Goal: Complete application form

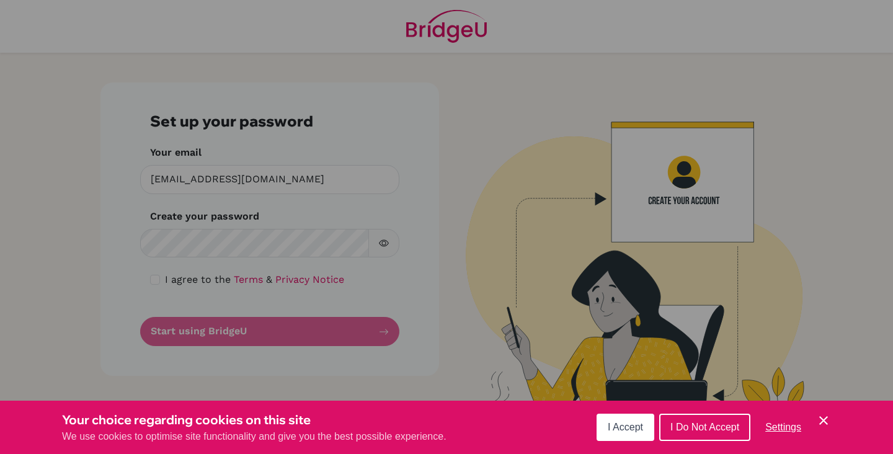
click at [723, 423] on span "I Do Not Accept" at bounding box center [705, 427] width 69 height 11
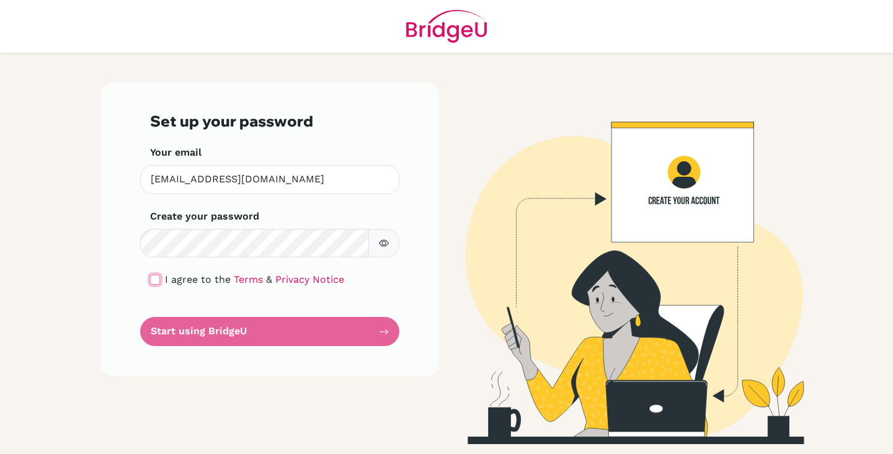
click at [157, 277] on input "checkbox" at bounding box center [155, 280] width 10 height 10
checkbox input "true"
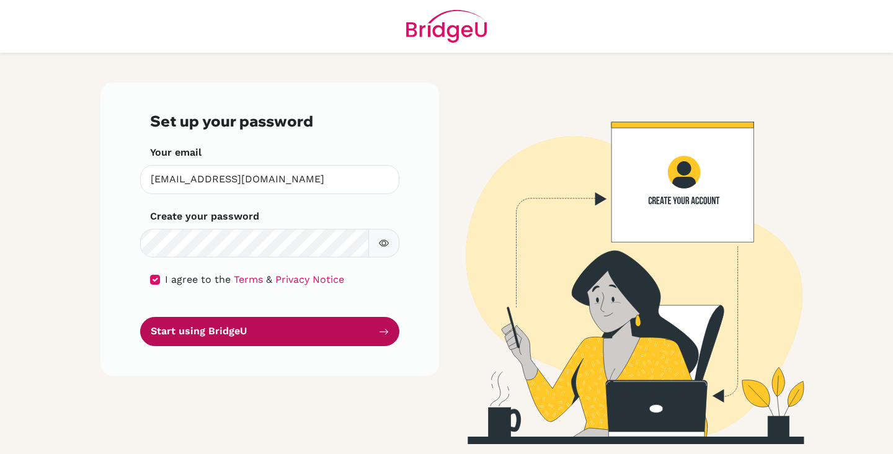
click at [243, 339] on button "Start using BridgeU" at bounding box center [269, 331] width 259 height 29
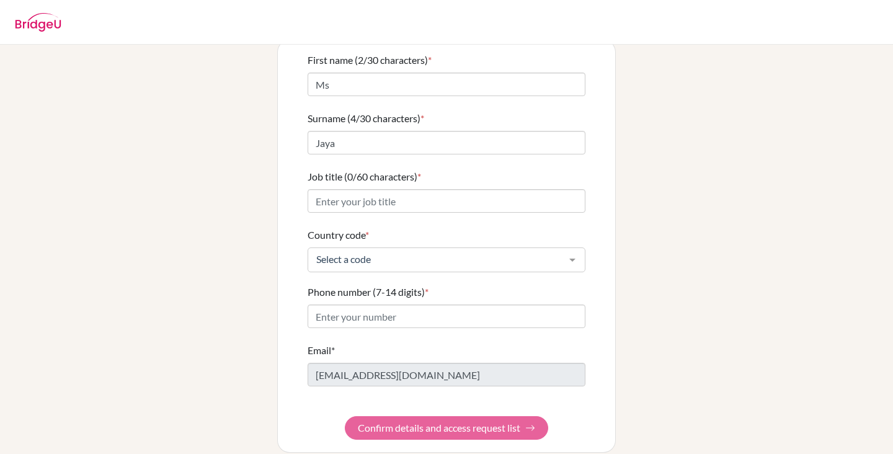
scroll to position [100, 0]
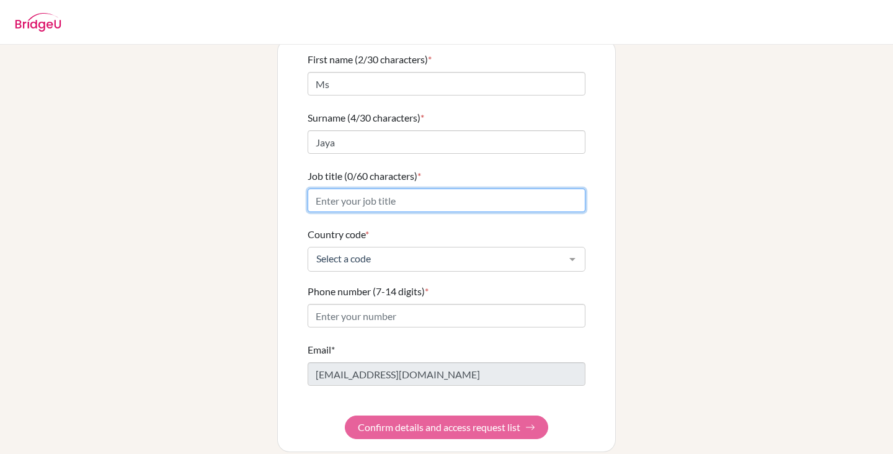
click at [540, 189] on input "Job title (0/60 characters) *" at bounding box center [447, 201] width 278 height 24
click at [349, 190] on input "IBDP math teacher" at bounding box center [447, 201] width 278 height 24
type input "IBDP Math teacher"
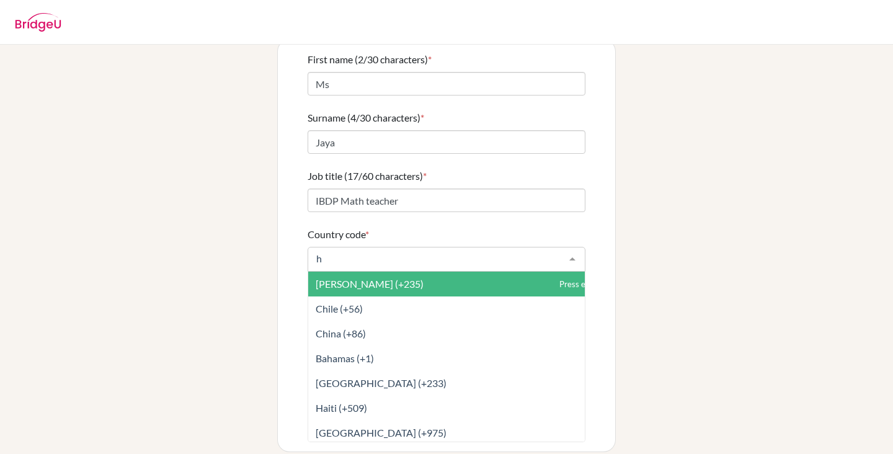
type input "ho"
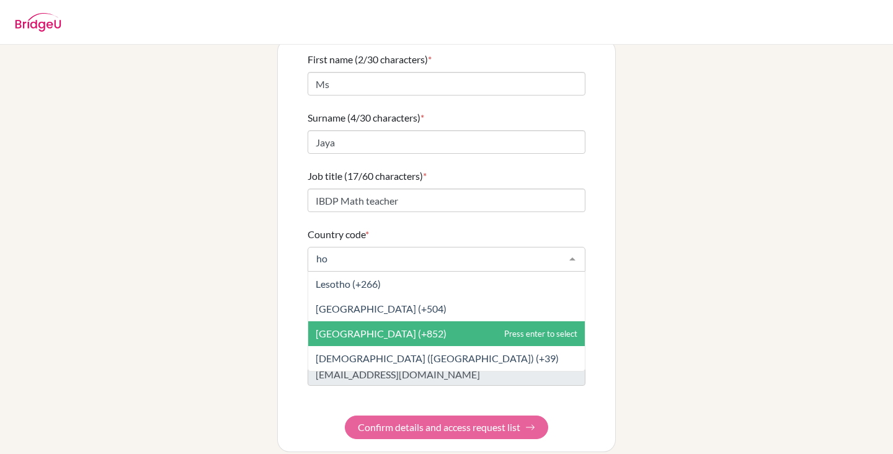
click at [360, 328] on span "[GEOGRAPHIC_DATA] (+852)" at bounding box center [381, 334] width 131 height 12
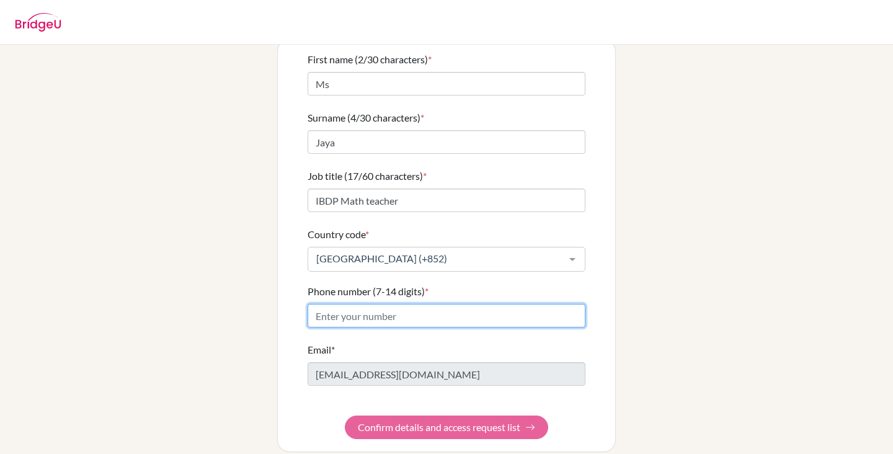
click at [408, 308] on input "Phone number (7-14 digits) *" at bounding box center [447, 316] width 278 height 24
type input "93885588"
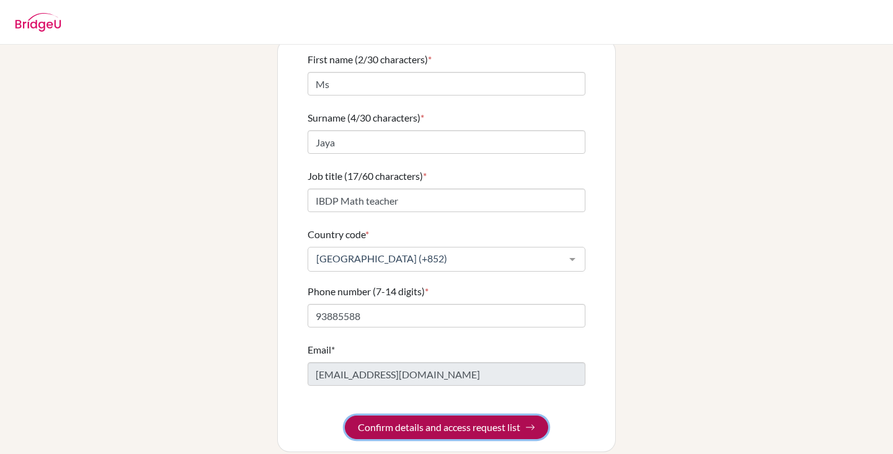
click at [430, 416] on button "Confirm details and access request list" at bounding box center [446, 428] width 203 height 24
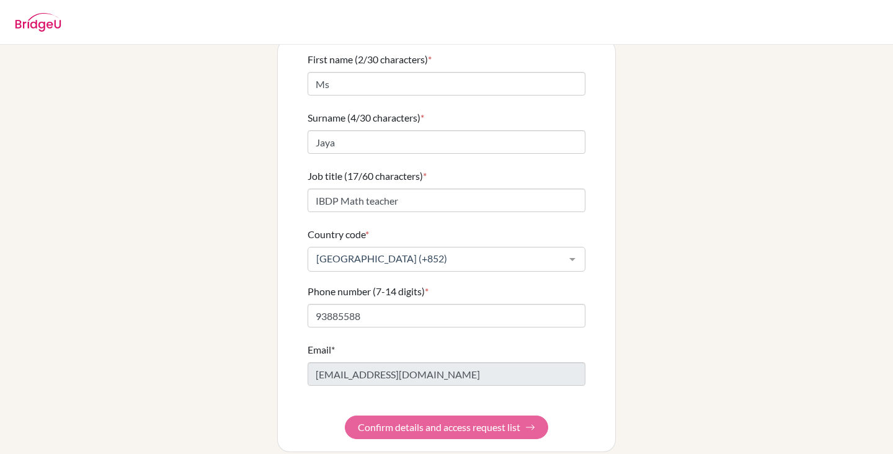
scroll to position [0, 0]
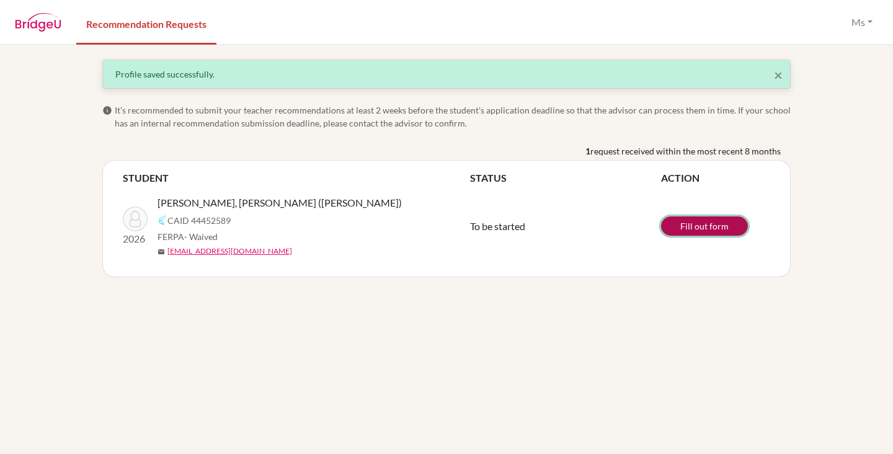
click at [693, 225] on link "Fill out form" at bounding box center [704, 226] width 87 height 19
